Goal: Task Accomplishment & Management: Check status

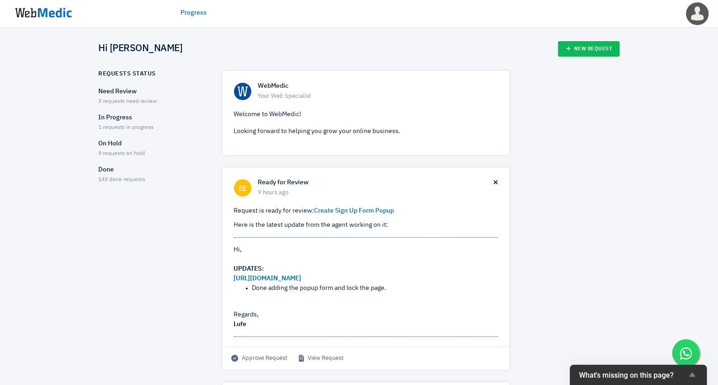
click at [127, 91] on p "Need Review" at bounding box center [152, 92] width 107 height 10
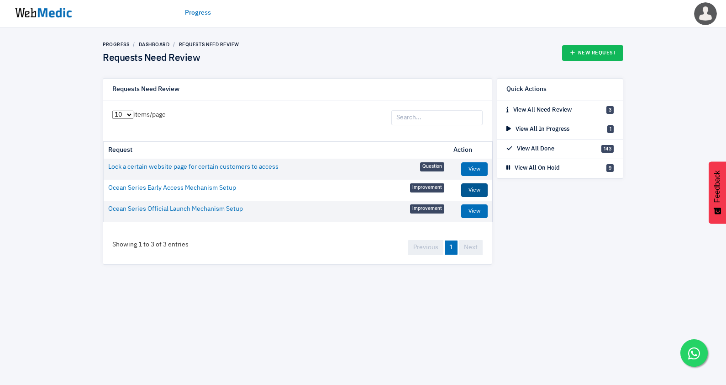
click at [473, 190] on link "View" at bounding box center [474, 190] width 26 height 14
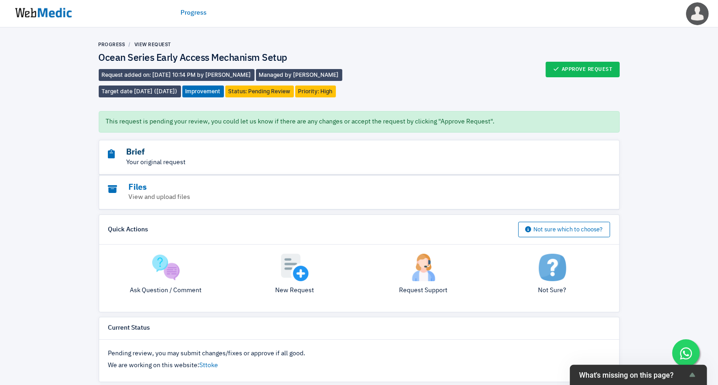
click at [149, 151] on h3 "Brief" at bounding box center [333, 152] width 451 height 11
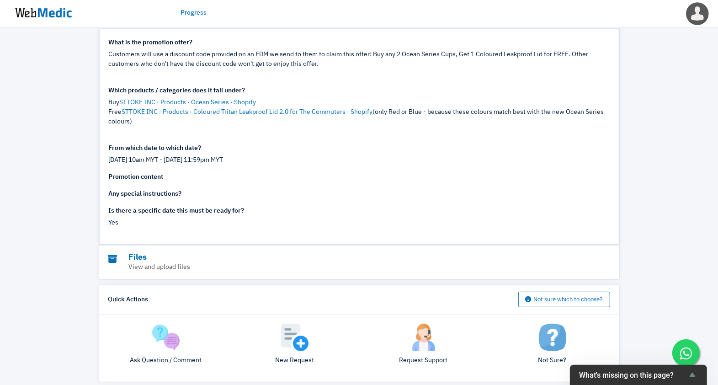
scroll to position [138, 0]
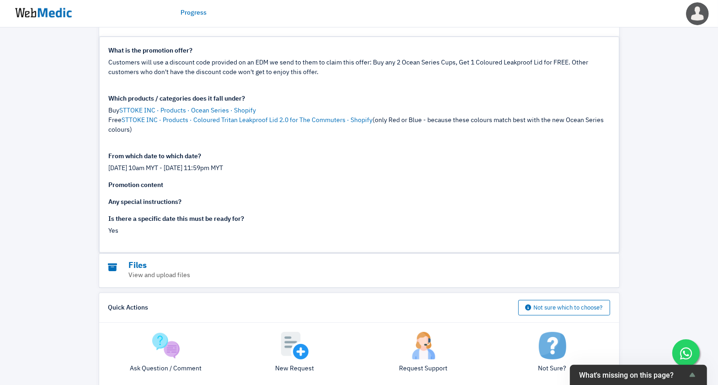
click at [53, 15] on img at bounding box center [43, 13] width 69 height 28
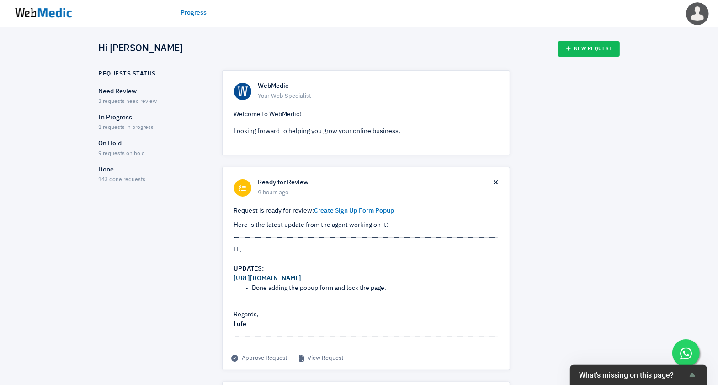
click at [299, 276] on link "[URL][DOMAIN_NAME]" at bounding box center [268, 278] width 68 height 6
click at [327, 354] on link "View Request" at bounding box center [321, 358] width 45 height 9
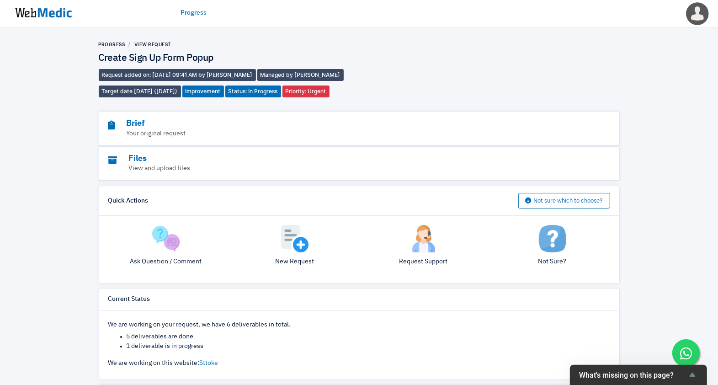
click at [48, 14] on img at bounding box center [43, 13] width 69 height 28
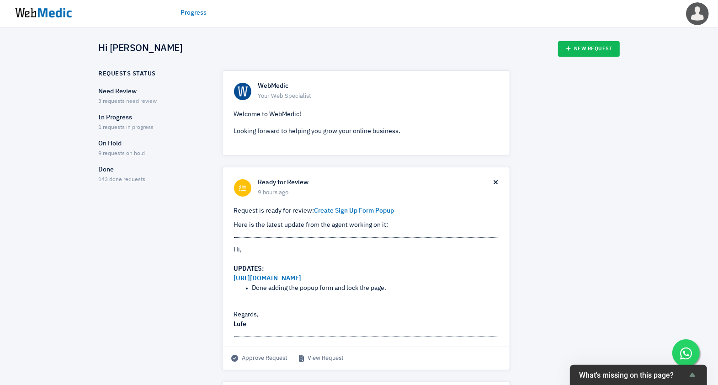
click at [125, 102] on span "3 requests need review" at bounding box center [128, 101] width 58 height 5
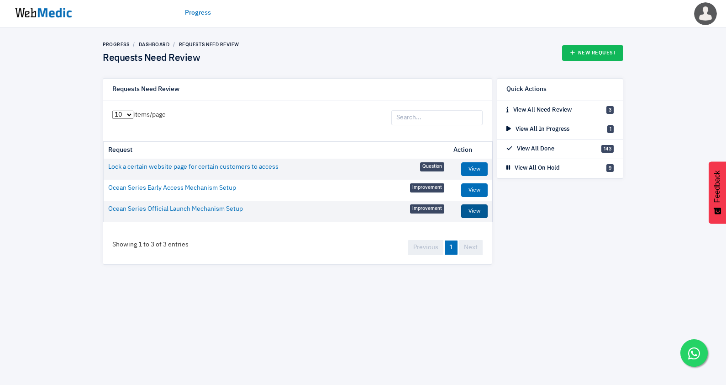
click at [480, 204] on link "View" at bounding box center [474, 211] width 26 height 14
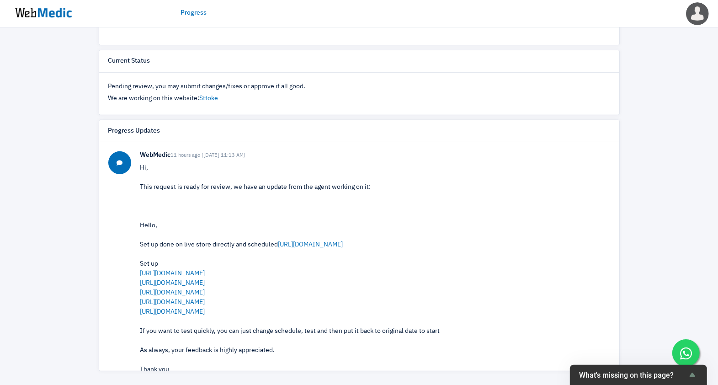
scroll to position [273, 0]
